Goal: Complete application form

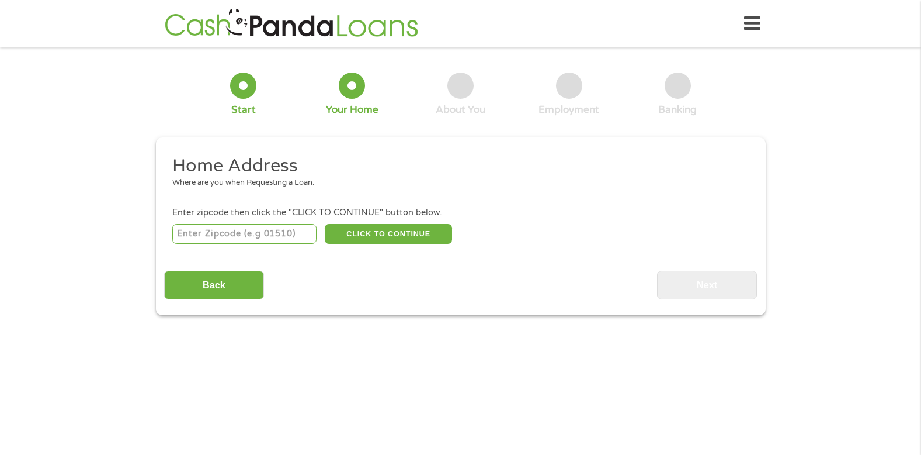
scroll to position [3, 0]
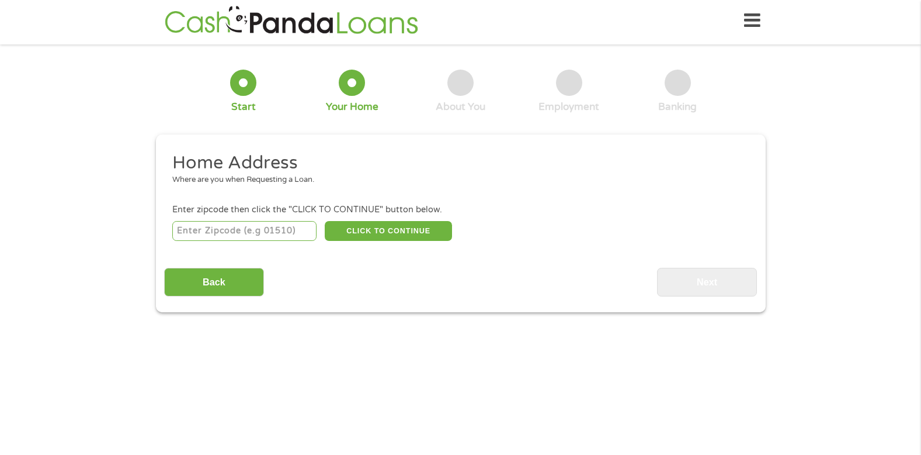
click at [224, 229] on input "number" at bounding box center [244, 231] width 144 height 20
type input "02148"
click at [374, 226] on button "CLICK TO CONTINUE" at bounding box center [388, 231] width 127 height 20
type input "02148"
type input "[GEOGRAPHIC_DATA]"
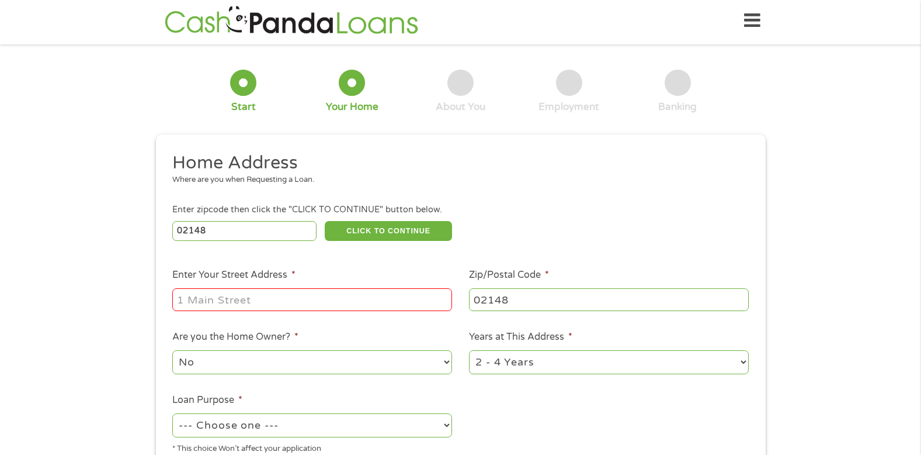
click at [267, 302] on input "Enter Your Street Address *" at bounding box center [312, 299] width 280 height 22
type input "[STREET_ADDRESS][PERSON_NAME]"
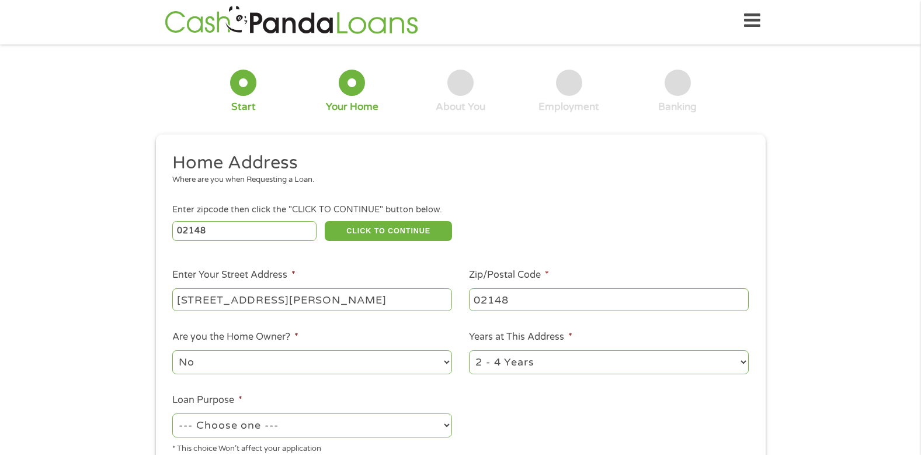
click at [445, 361] on select "No Yes" at bounding box center [312, 362] width 280 height 24
select select "yes"
click at [172, 350] on select "No Yes" at bounding box center [312, 362] width 280 height 24
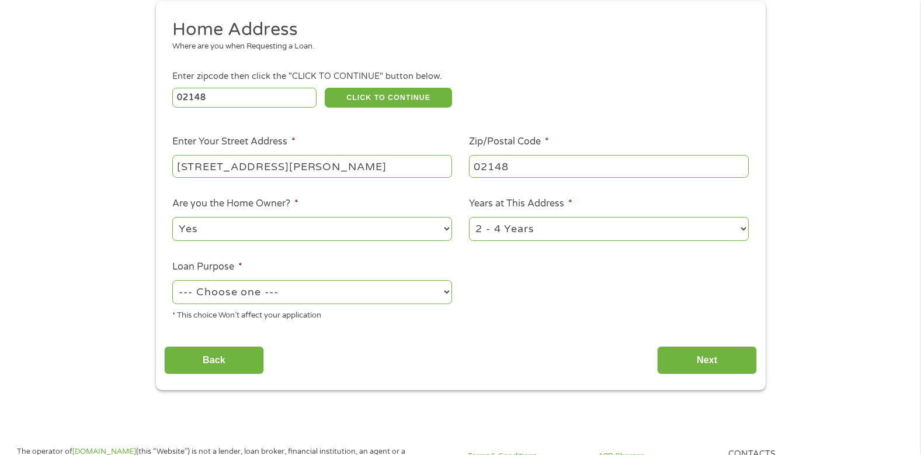
scroll to position [138, 0]
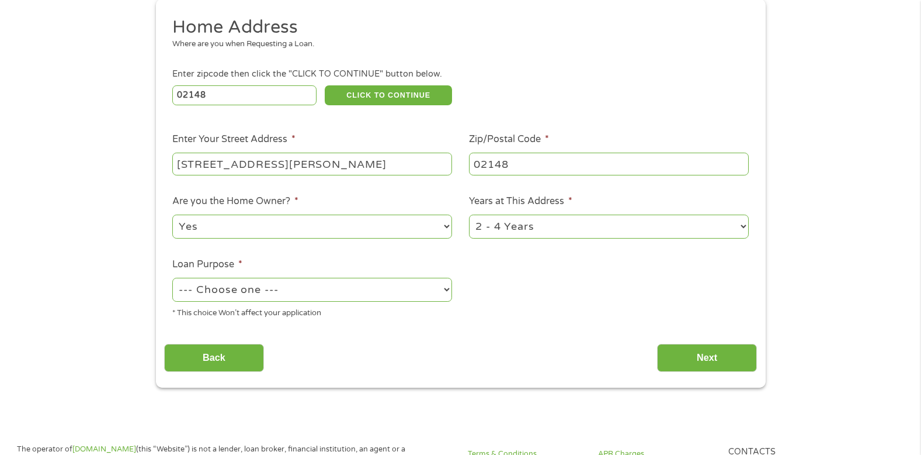
click at [446, 289] on select "--- Choose one --- Pay Bills Debt Consolidation Home Improvement Major Purchase…" at bounding box center [312, 290] width 280 height 24
select select "shorttermcash"
click at [172, 278] on select "--- Choose one --- Pay Bills Debt Consolidation Home Improvement Major Purchase…" at bounding box center [312, 290] width 280 height 24
click at [744, 224] on select "1 Year or less 1 - 2 Years 2 - 4 Years Over 4 Years" at bounding box center [609, 226] width 280 height 24
select select "60months"
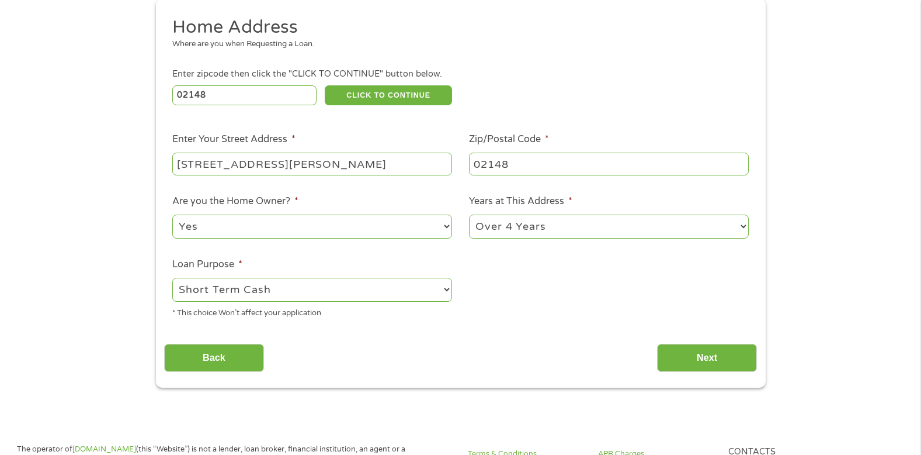
click at [469, 214] on select "1 Year or less 1 - 2 Years 2 - 4 Years Over 4 Years" at bounding box center [609, 226] width 280 height 24
click at [711, 360] on input "Next" at bounding box center [707, 358] width 100 height 29
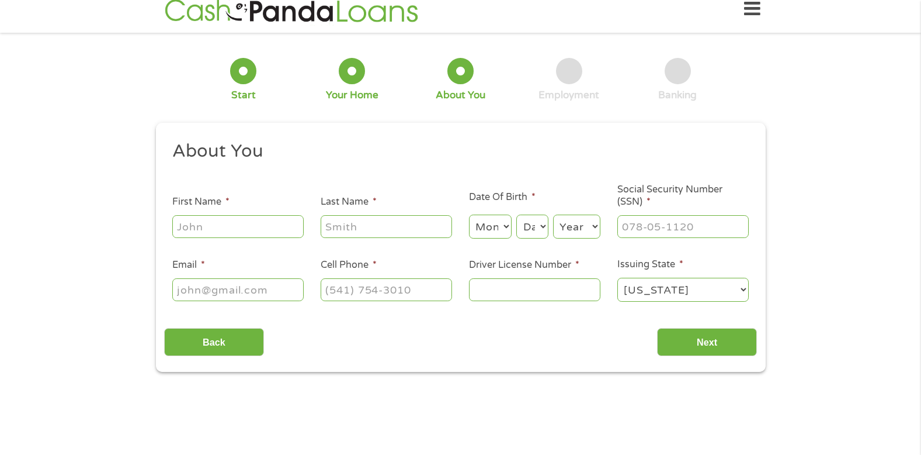
scroll to position [0, 0]
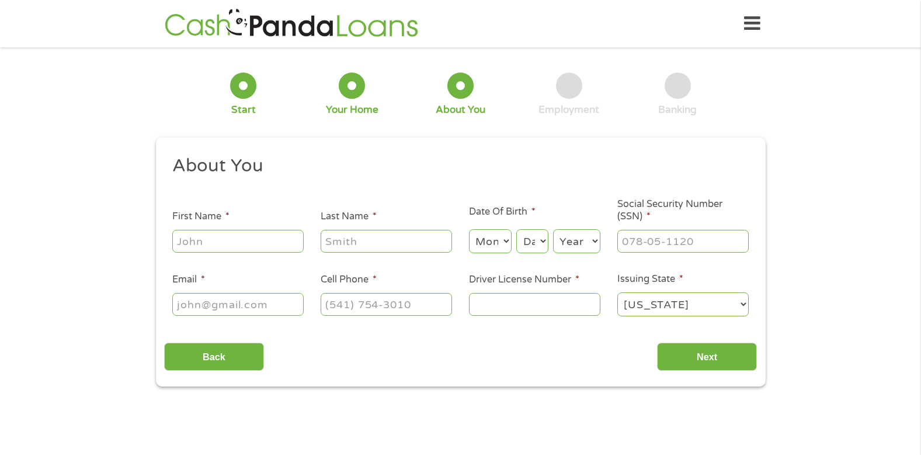
click at [224, 246] on input "First Name *" at bounding box center [237, 241] width 131 height 22
type input "[PERSON_NAME]"
select select "9"
select select "22"
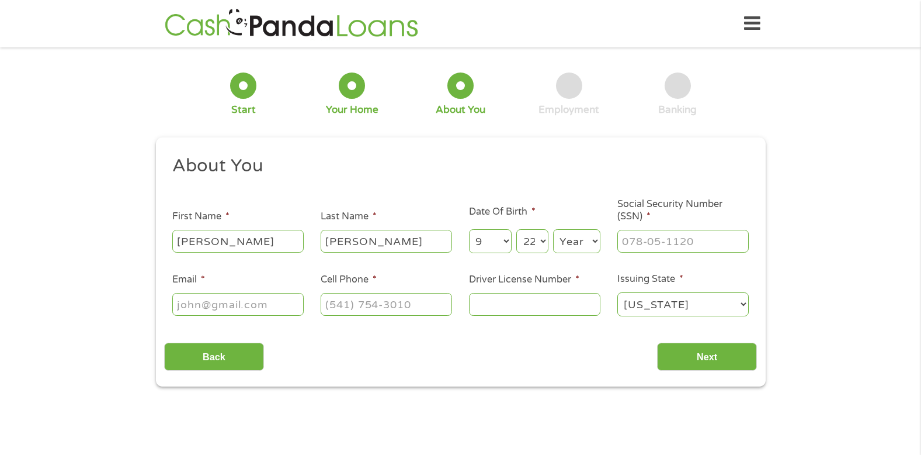
select select "1953"
type input "[EMAIL_ADDRESS][DOMAIN_NAME]"
click at [332, 303] on input "(178) 155-8897" at bounding box center [386, 304] width 131 height 22
type input "[PHONE_NUMBER]"
click at [495, 304] on input "Driver License Number *" at bounding box center [534, 304] width 131 height 22
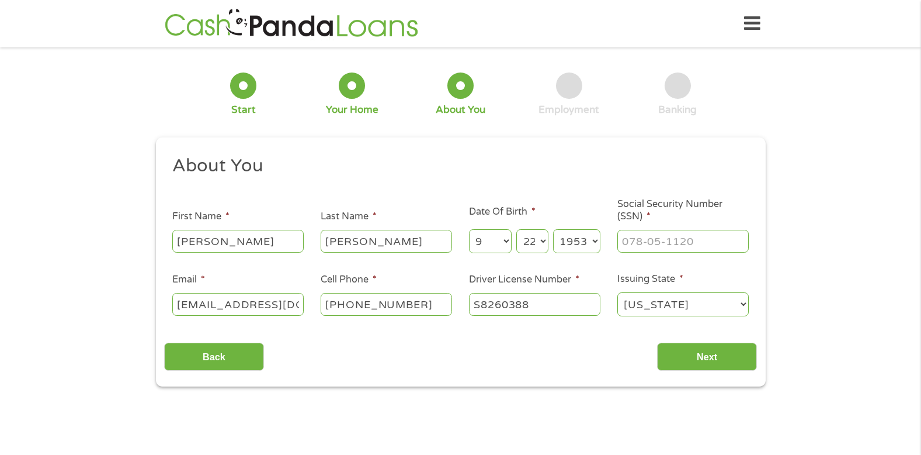
type input "S8260388"
click at [701, 240] on input "___-__-____" at bounding box center [683, 241] width 131 height 22
type input "012-46-1570"
click at [708, 355] on input "Next" at bounding box center [707, 356] width 100 height 29
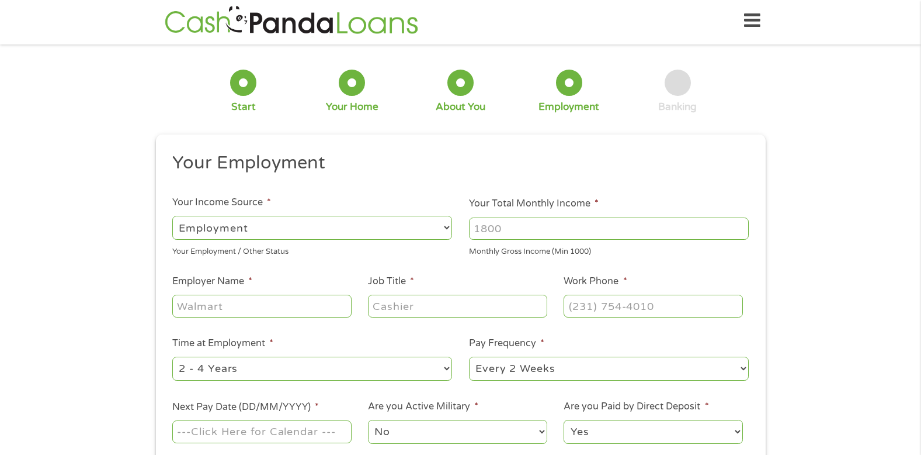
click at [276, 228] on select "--- Choose one --- Employment [DEMOGRAPHIC_DATA] Benefits" at bounding box center [312, 228] width 280 height 24
select select "benefits"
click at [172, 216] on select "--- Choose one --- Employment [DEMOGRAPHIC_DATA] Benefits" at bounding box center [312, 228] width 280 height 24
type input "Other"
type input "[PHONE_NUMBER]"
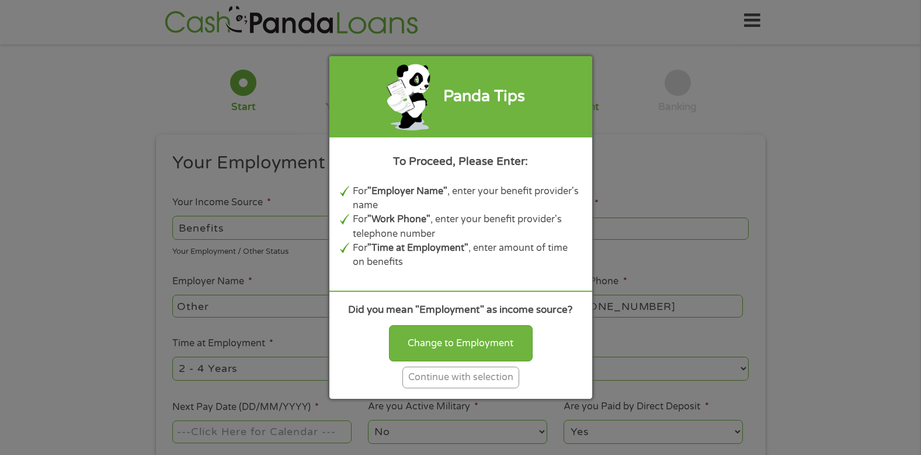
click at [249, 223] on div "Panda Tips To Proceed, Please Enter: For "Employer Name" , enter your benefit p…" at bounding box center [460, 227] width 921 height 455
click at [408, 373] on div "Continue with selection" at bounding box center [461, 377] width 117 height 22
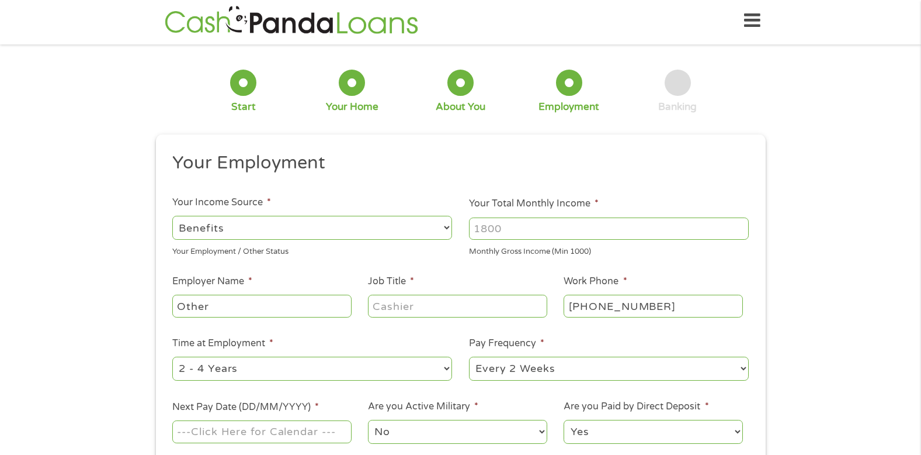
click at [526, 228] on input "Your Total Monthly Income *" at bounding box center [609, 228] width 280 height 22
click at [502, 227] on input "2204" at bounding box center [609, 228] width 280 height 22
type input "2"
type input "2204"
click at [251, 225] on select "--- Choose one --- Employment [DEMOGRAPHIC_DATA] Benefits" at bounding box center [312, 228] width 280 height 24
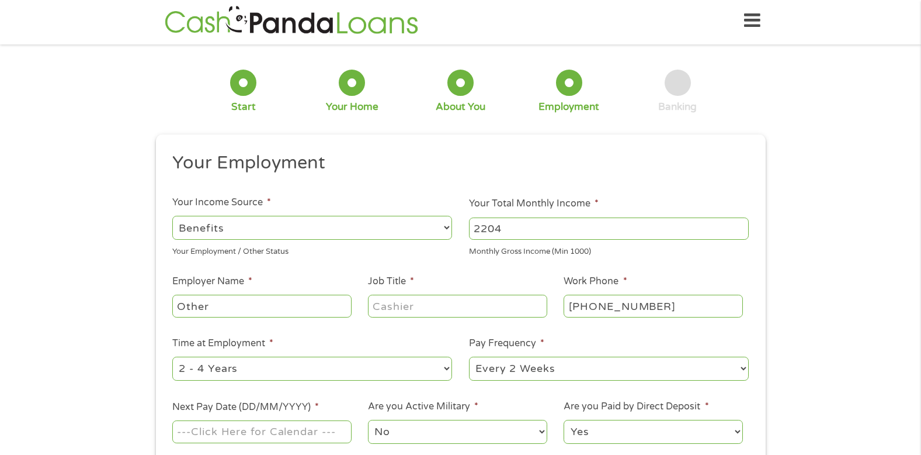
click at [370, 325] on ul "Your Employment Your Income Source * --- Choose one --- Employment [DEMOGRAPHIC…" at bounding box center [460, 302] width 593 height 303
click at [227, 303] on input "Other" at bounding box center [261, 305] width 179 height 22
type input "O"
type input "Social Security"
click at [419, 305] on input "Job Title *" at bounding box center [457, 305] width 179 height 22
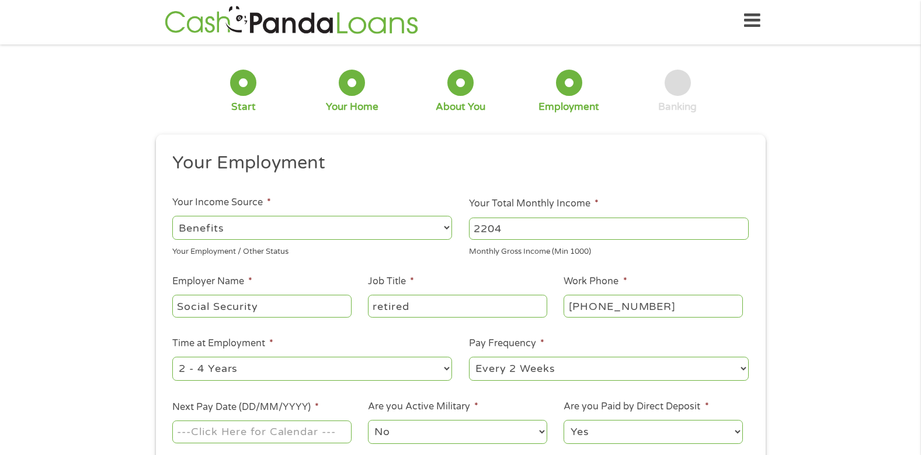
type input "retired"
click at [667, 306] on input "[PHONE_NUMBER]" at bounding box center [653, 305] width 179 height 22
type input "[PHONE_NUMBER]"
click at [446, 369] on select "--- Choose one --- 1 Year or less 1 - 2 Years 2 - 4 Years Over 4 Years" at bounding box center [312, 368] width 280 height 24
select select "60months"
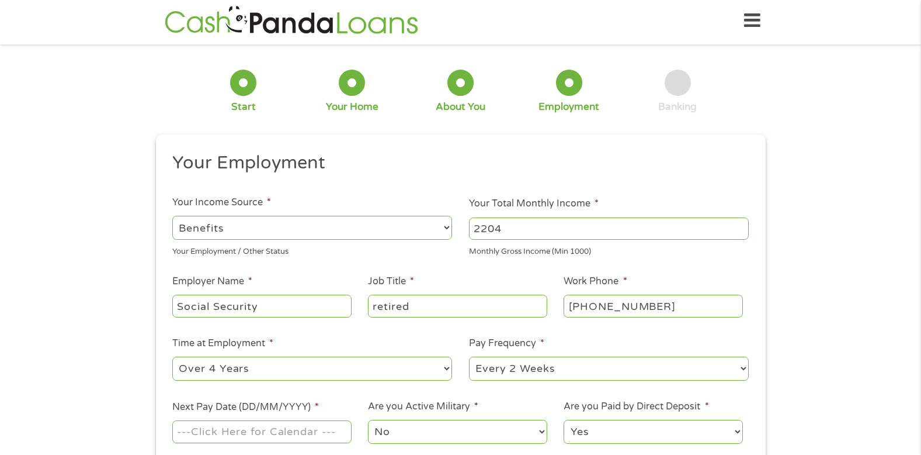
click at [172, 356] on select "--- Choose one --- 1 Year or less 1 - 2 Years 2 - 4 Years Over 4 Years" at bounding box center [312, 368] width 280 height 24
click at [743, 368] on select "--- Choose one --- Every 2 Weeks Every Week Monthly Semi-Monthly" at bounding box center [609, 368] width 280 height 24
select select "monthly"
click at [469, 356] on select "--- Choose one --- Every 2 Weeks Every Week Monthly Semi-Monthly" at bounding box center [609, 368] width 280 height 24
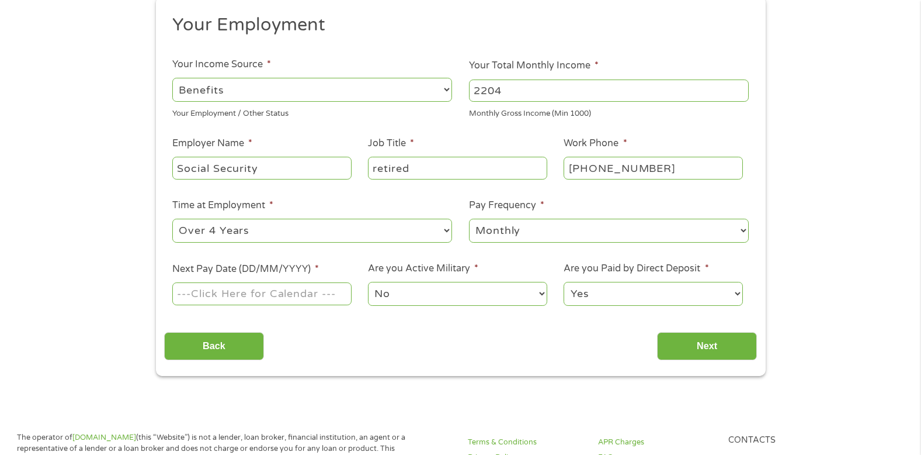
scroll to position [148, 0]
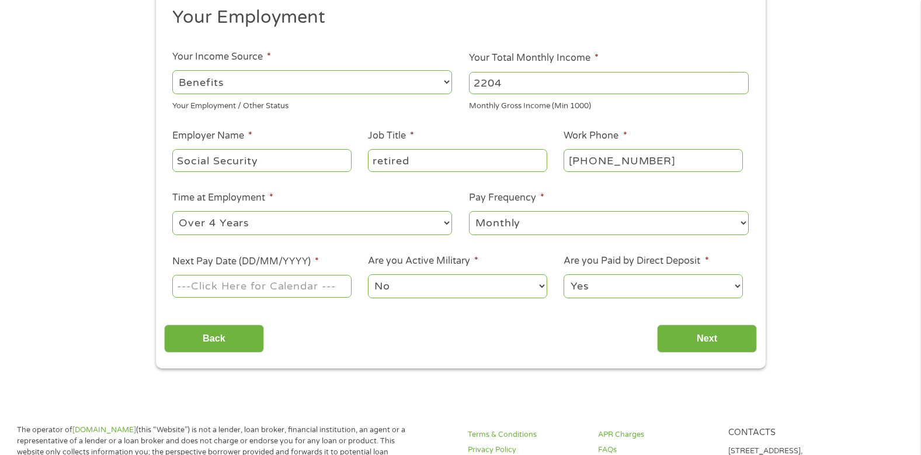
click at [331, 286] on input "Next Pay Date (DD/MM/YYYY) *" at bounding box center [261, 286] width 179 height 22
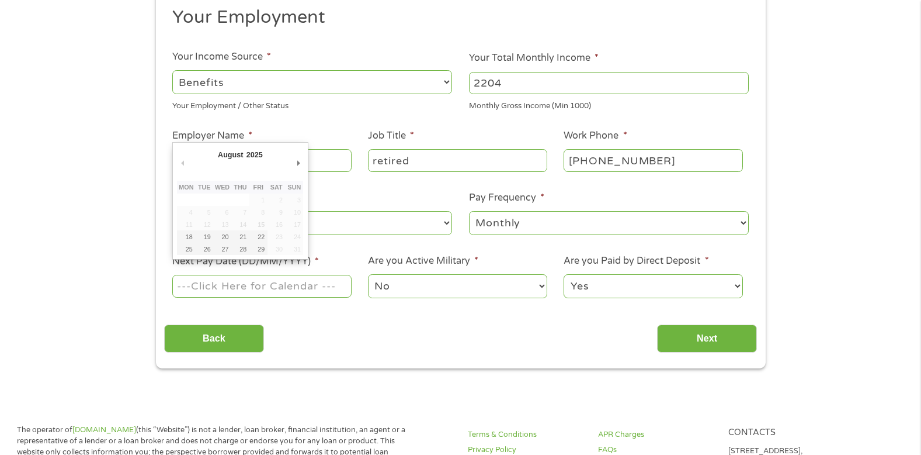
click at [217, 284] on input "Next Pay Date (DD/MM/YYYY) *" at bounding box center [261, 286] width 179 height 22
click at [217, 285] on input "Next Pay Date (DD/MM/YYYY) *" at bounding box center [261, 286] width 179 height 22
drag, startPoint x: 219, startPoint y: 285, endPoint x: 214, endPoint y: 298, distance: 13.7
click at [214, 298] on div at bounding box center [261, 286] width 179 height 27
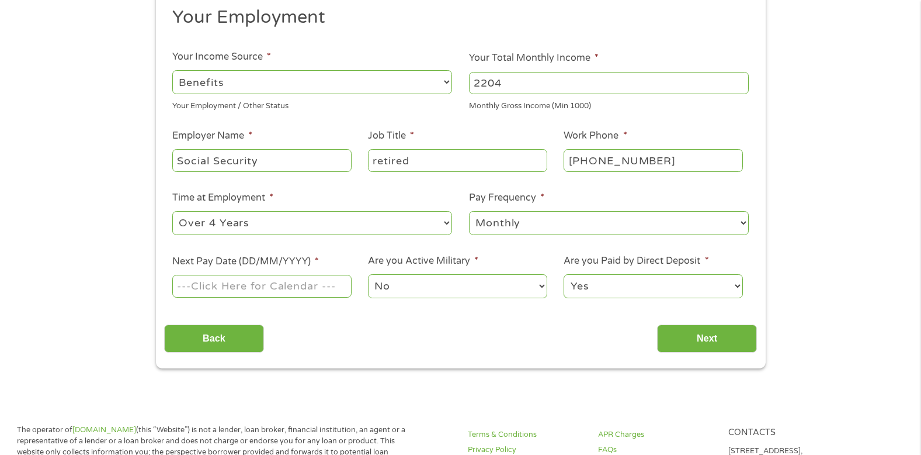
click at [210, 286] on input "Next Pay Date (DD/MM/YYYY) *" at bounding box center [261, 286] width 179 height 22
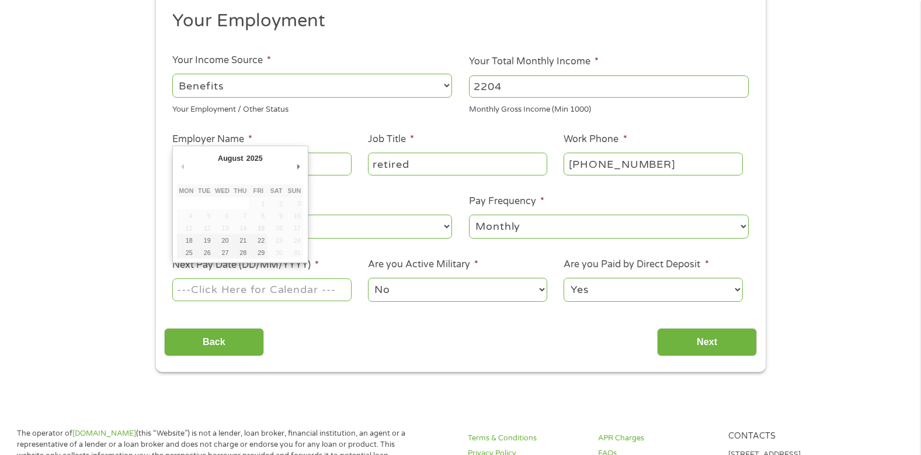
scroll to position [107, 0]
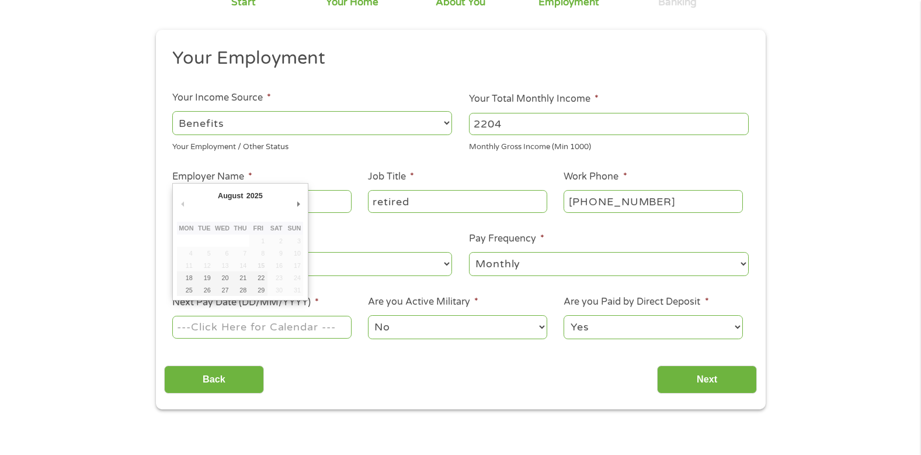
click at [228, 192] on select "January February March April May June July August September October November De…" at bounding box center [254, 196] width 76 height 13
click at [216, 190] on select "January February March April May June July August September October November De…" at bounding box center [254, 196] width 76 height 13
click at [274, 275] on td "23" at bounding box center [277, 277] width 18 height 12
click at [279, 276] on td "23" at bounding box center [277, 277] width 18 height 12
type input "[DATE]"
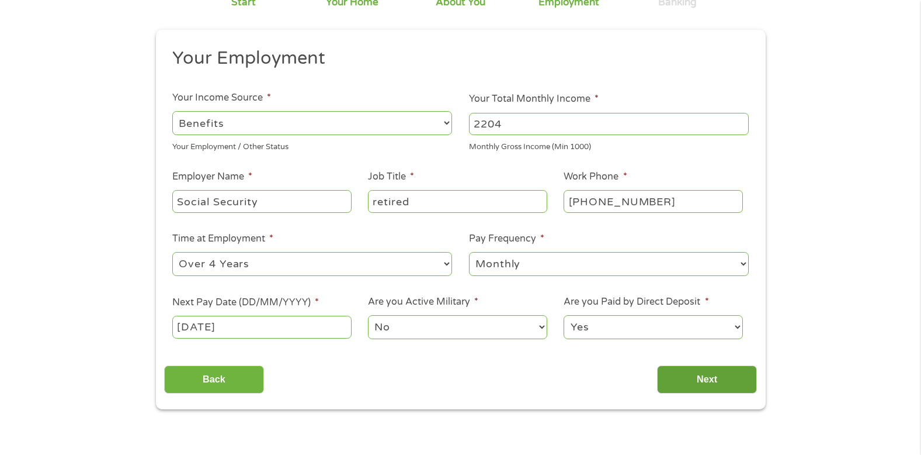
click at [703, 375] on input "Next" at bounding box center [707, 379] width 100 height 29
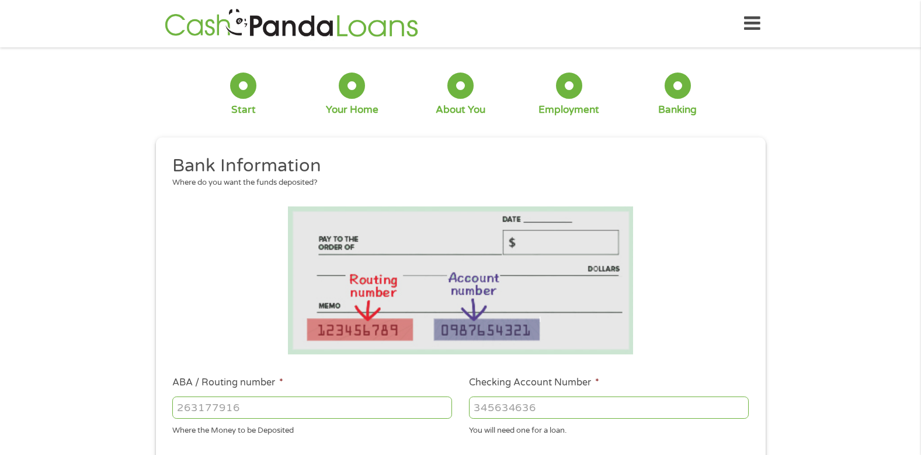
scroll to position [0, 0]
click at [256, 405] on input "ABA / Routing number *" at bounding box center [312, 407] width 280 height 22
type input "211070175"
type input "CITIZENS BANK NA"
type input "211070175"
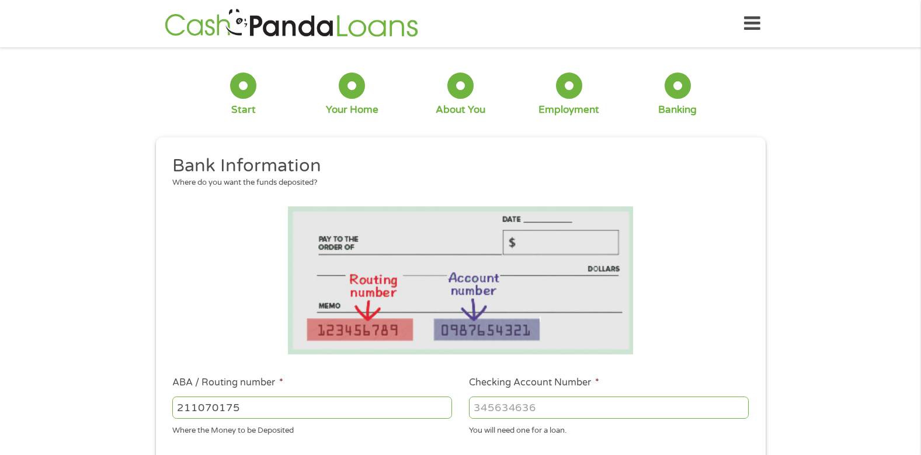
click at [575, 408] on input "Checking Account Number *" at bounding box center [609, 407] width 280 height 22
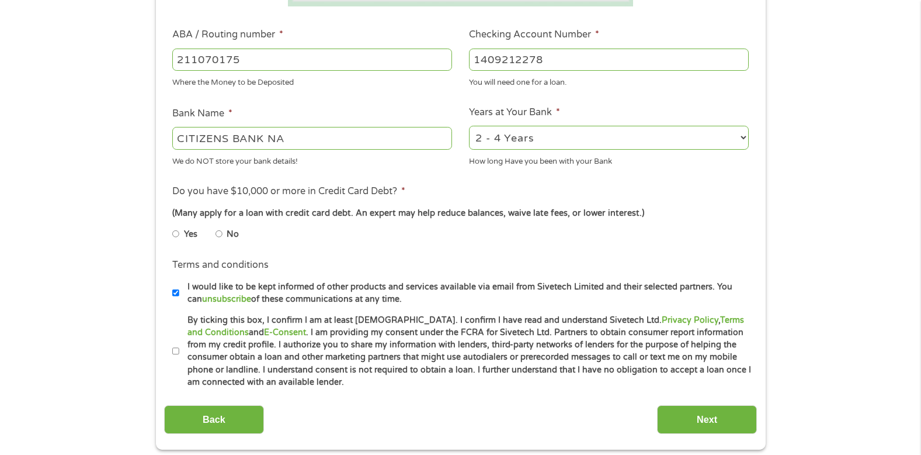
scroll to position [350, 0]
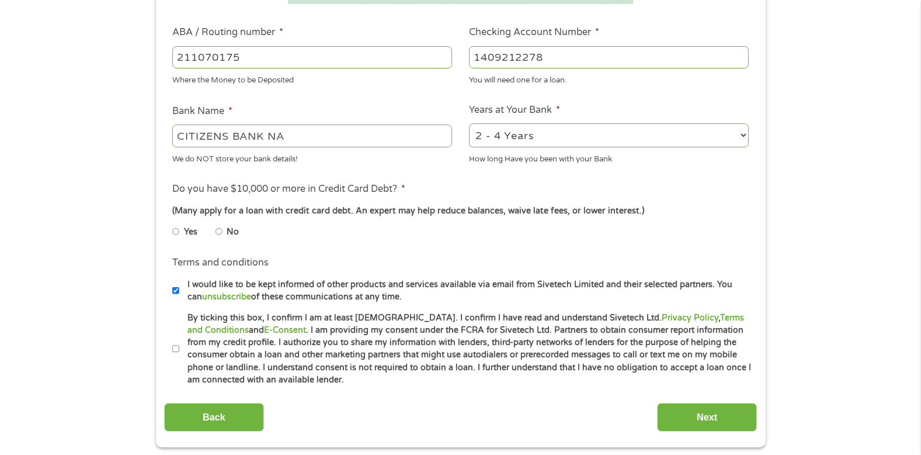
type input "1409212278"
click at [220, 232] on input "No" at bounding box center [219, 231] width 7 height 19
radio input "true"
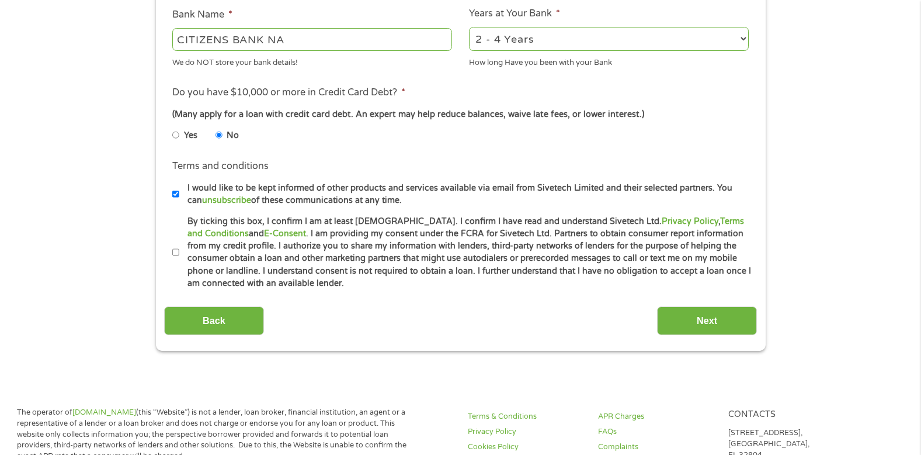
scroll to position [527, 0]
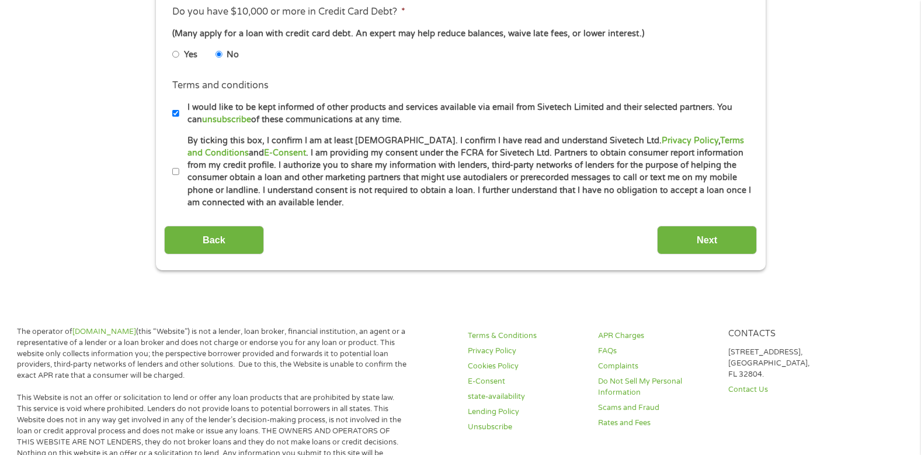
click at [177, 171] on input "By ticking this box, I confirm I am at least [DEMOGRAPHIC_DATA]. I confirm I ha…" at bounding box center [175, 171] width 7 height 19
checkbox input "true"
click at [705, 237] on input "Next" at bounding box center [707, 240] width 100 height 29
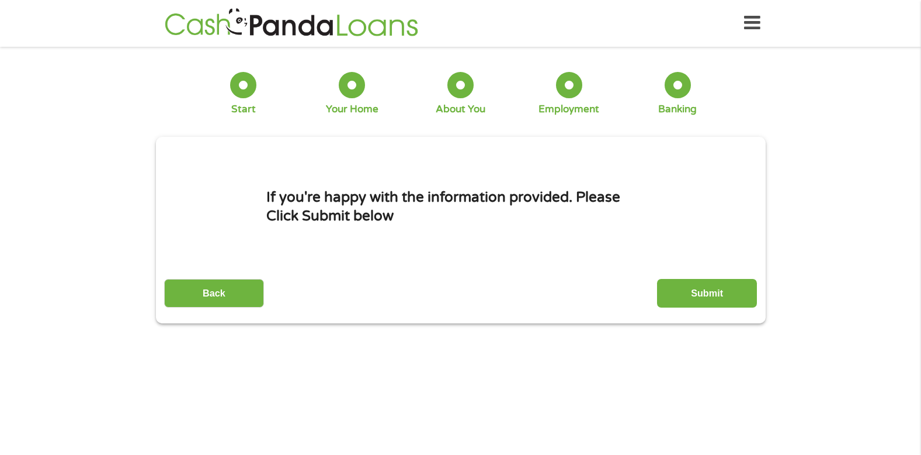
scroll to position [0, 0]
click at [709, 290] on input "Submit" at bounding box center [707, 293] width 100 height 29
